Goal: Check status

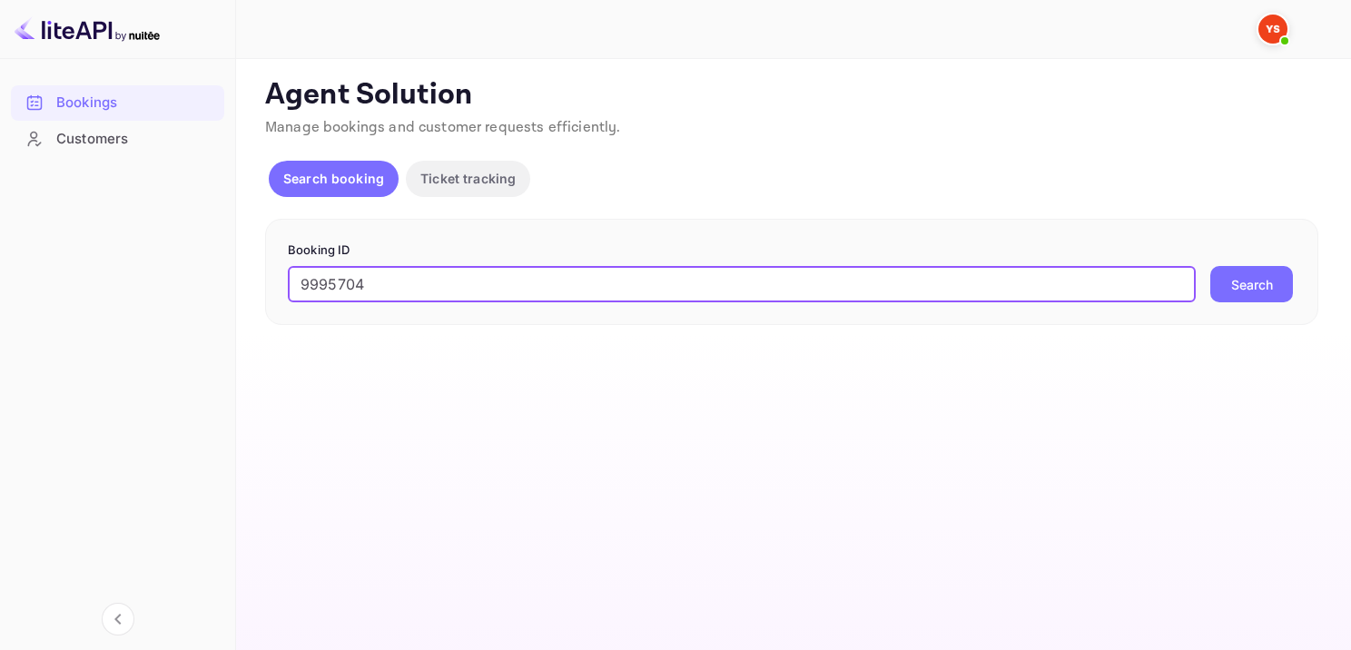
type input "9995704"
click at [1280, 277] on button "Search" at bounding box center [1252, 284] width 83 height 36
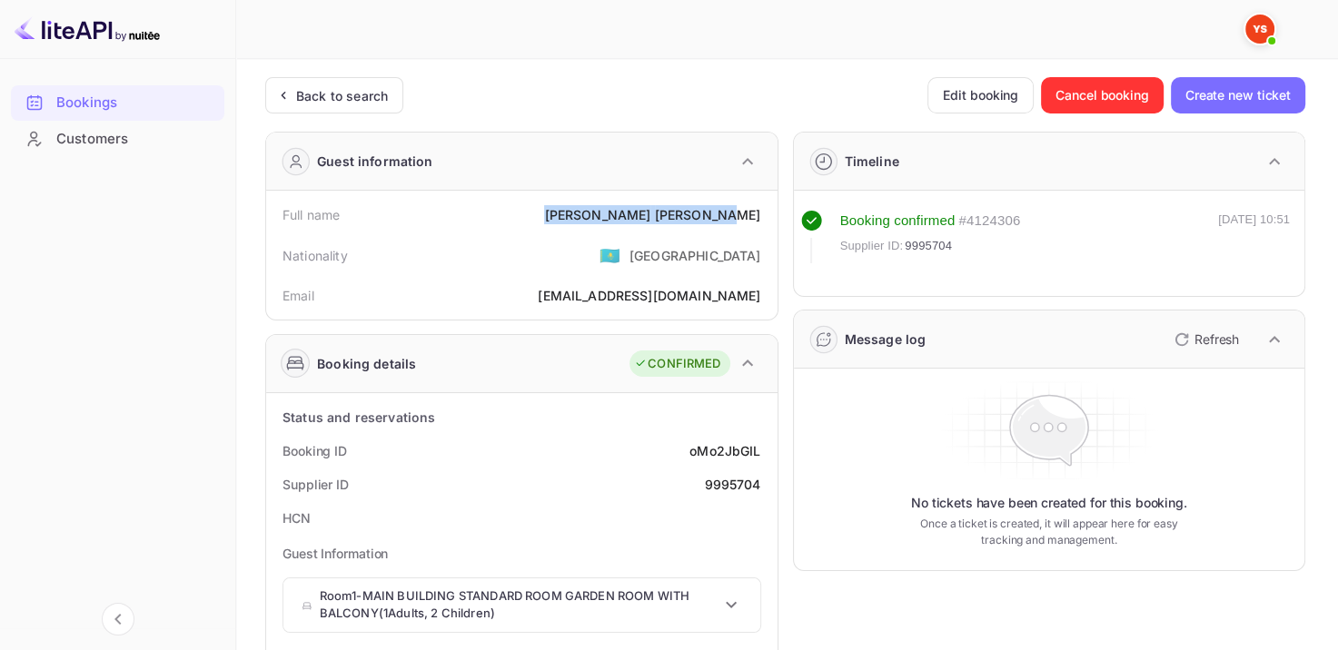
drag, startPoint x: 622, startPoint y: 206, endPoint x: 759, endPoint y: 219, distance: 137.7
click at [759, 219] on div "Full name [PERSON_NAME]" at bounding box center [521, 215] width 497 height 34
copy div "[PERSON_NAME]"
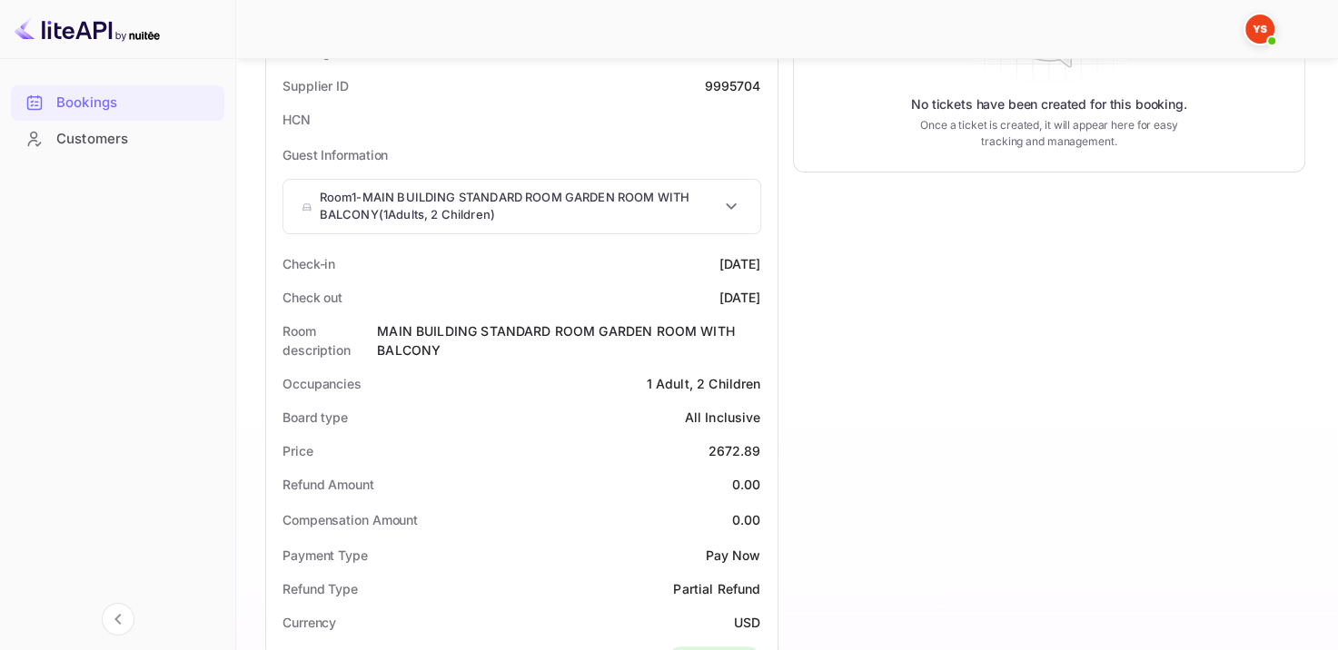
scroll to position [545, 0]
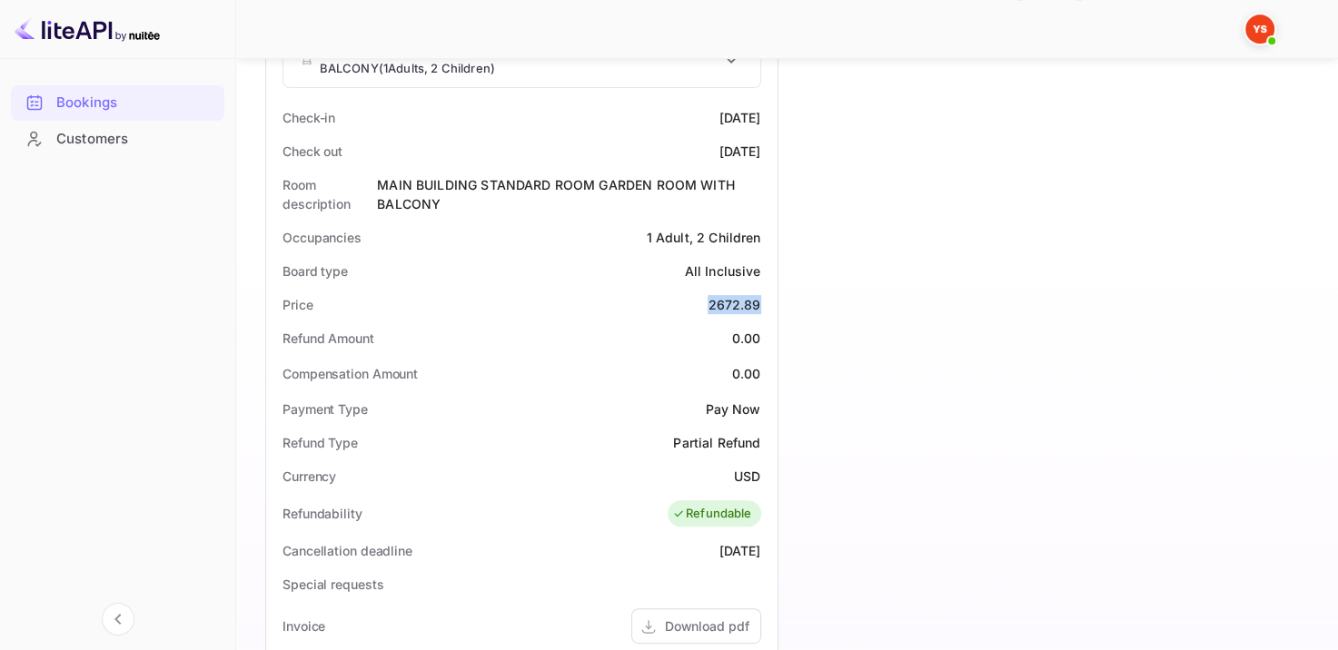
drag, startPoint x: 704, startPoint y: 309, endPoint x: 761, endPoint y: 309, distance: 57.2
click at [761, 309] on div "Price 2672.89" at bounding box center [521, 305] width 497 height 34
copy div "2672.89"
